Goal: Information Seeking & Learning: Compare options

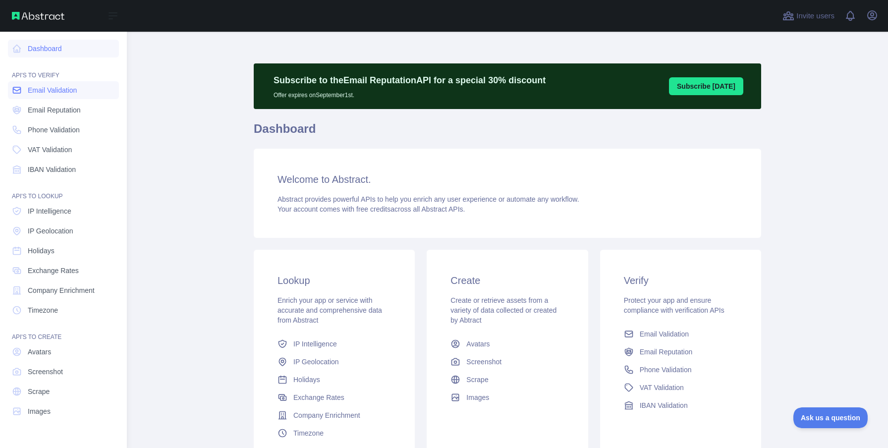
click at [69, 90] on span "Email Validation" at bounding box center [52, 90] width 49 height 10
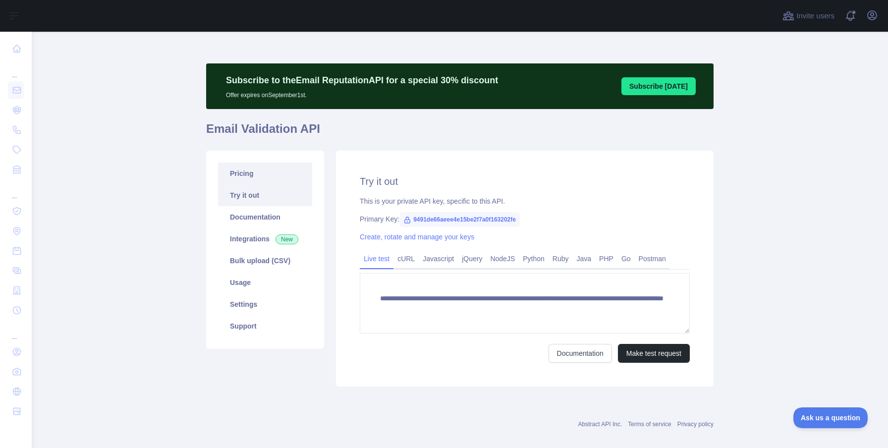
click at [251, 174] on link "Pricing" at bounding box center [265, 174] width 94 height 22
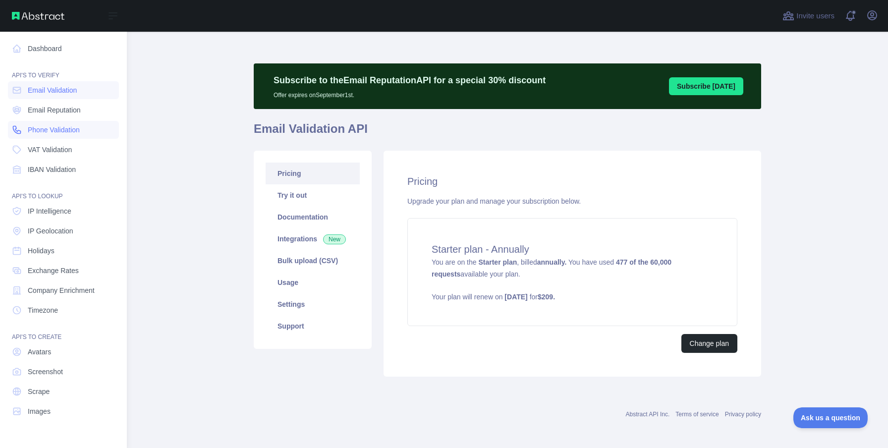
click at [42, 129] on span "Phone Validation" at bounding box center [54, 130] width 52 height 10
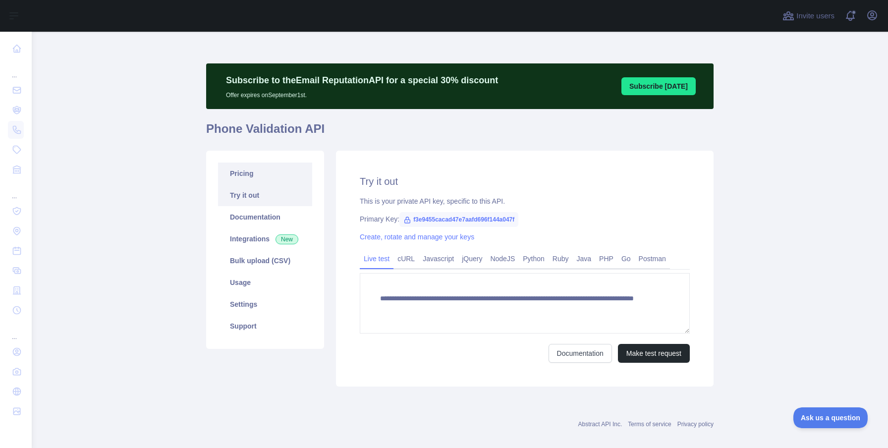
click at [267, 170] on link "Pricing" at bounding box center [265, 174] width 94 height 22
